Goal: Check status: Check status

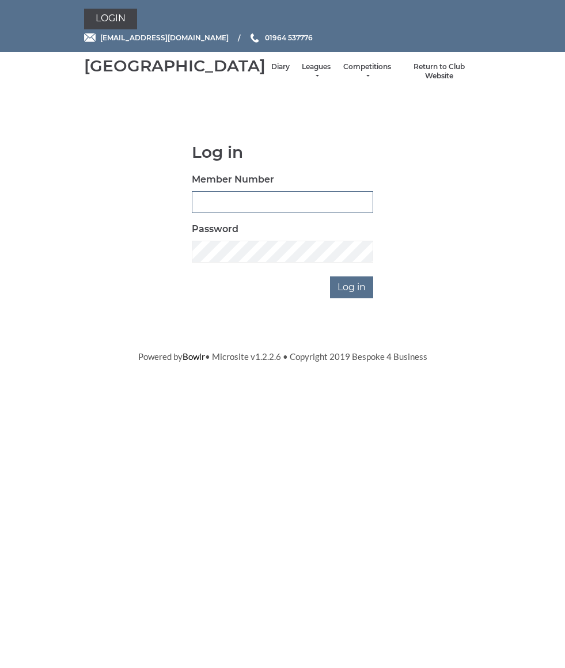
type input "0826"
click at [353, 298] on input "Log in" at bounding box center [351, 287] width 43 height 22
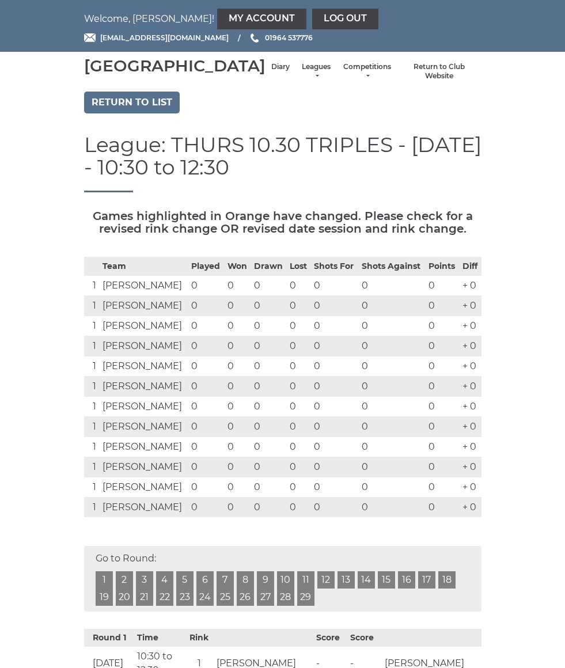
click at [271, 72] on link "Diary" at bounding box center [280, 67] width 18 height 10
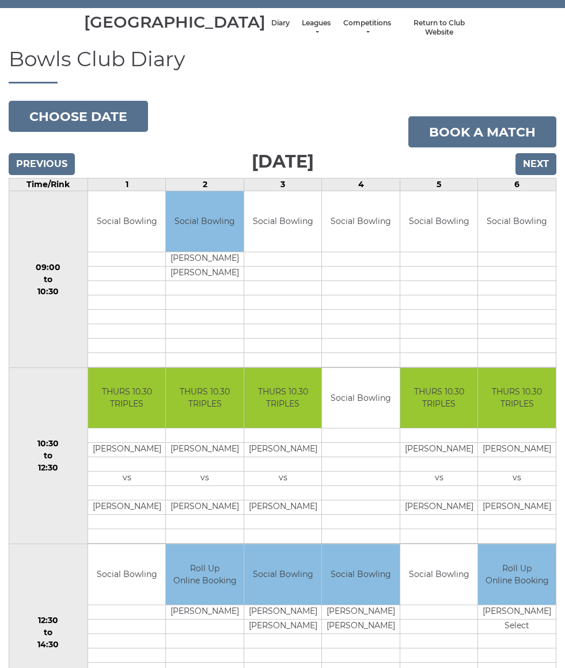
scroll to position [54, 0]
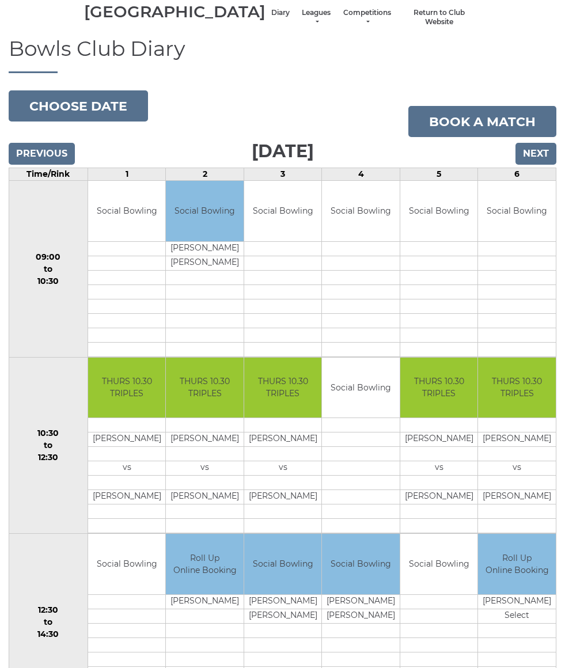
click at [31, 165] on input "Previous" at bounding box center [42, 154] width 66 height 22
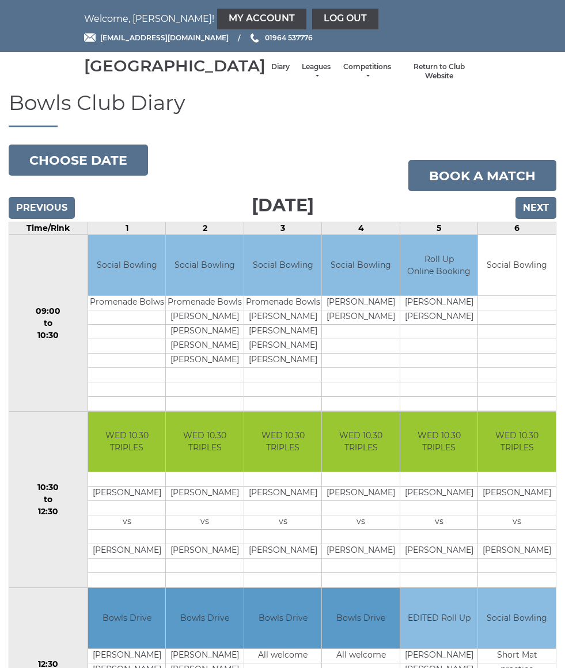
click at [519, 219] on input "Next" at bounding box center [535, 208] width 41 height 22
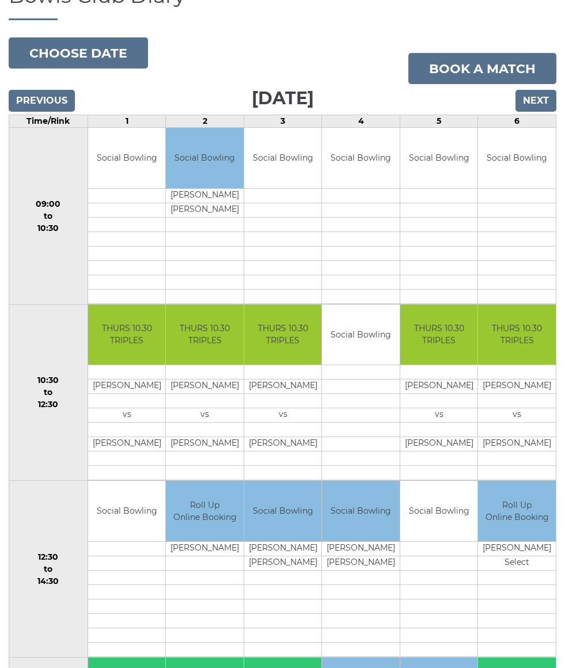
scroll to position [106, 0]
